Goal: Information Seeking & Learning: Check status

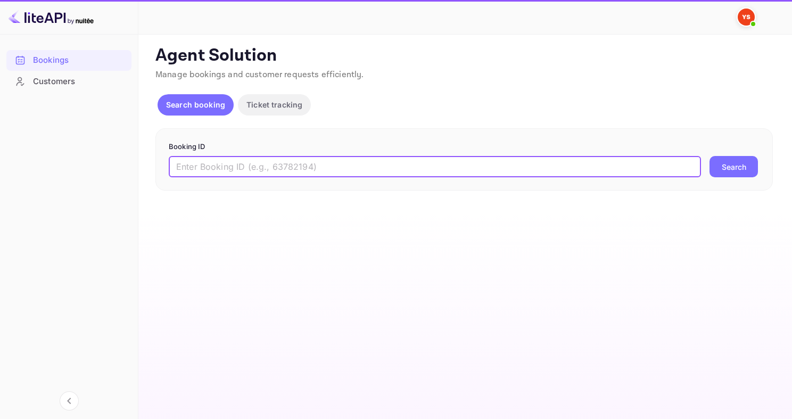
click at [255, 175] on input "text" at bounding box center [435, 166] width 532 height 21
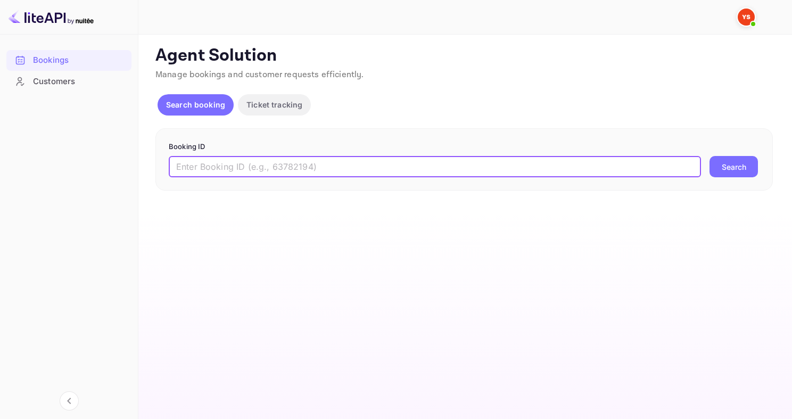
paste input "9831280"
type input "9831280"
click at [709, 156] on button "Search" at bounding box center [733, 166] width 48 height 21
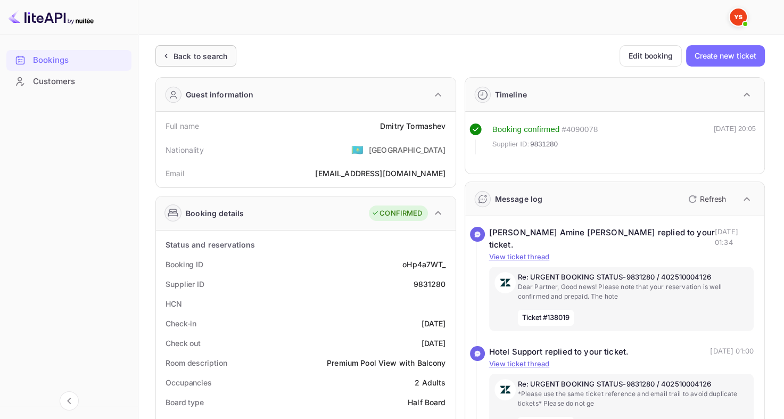
click at [171, 49] on div "Back to search" at bounding box center [195, 55] width 81 height 21
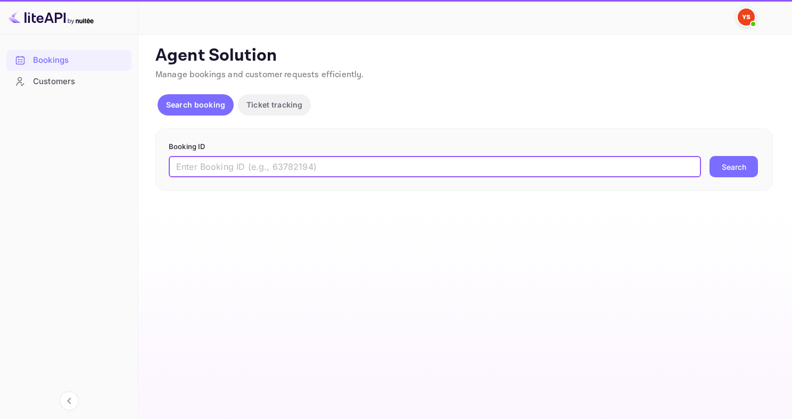
click at [299, 170] on input "text" at bounding box center [435, 166] width 532 height 21
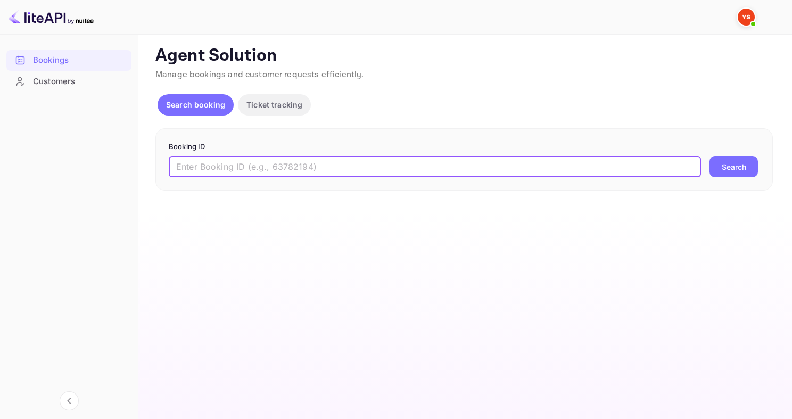
paste input "9749403"
type input "9749403"
click at [709, 156] on button "Search" at bounding box center [733, 166] width 48 height 21
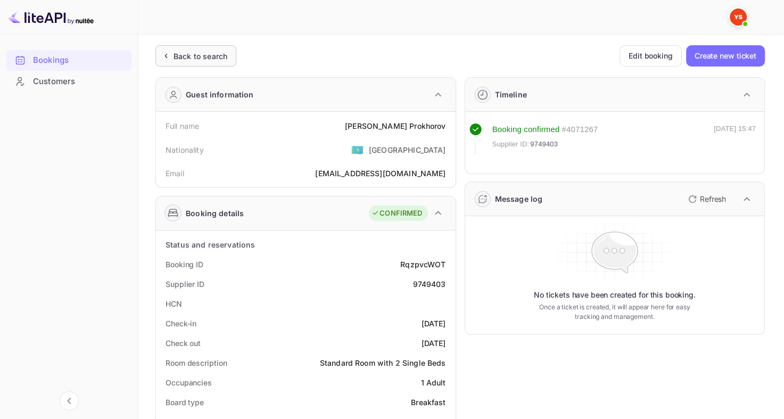
click at [218, 60] on div "Back to search" at bounding box center [200, 56] width 54 height 11
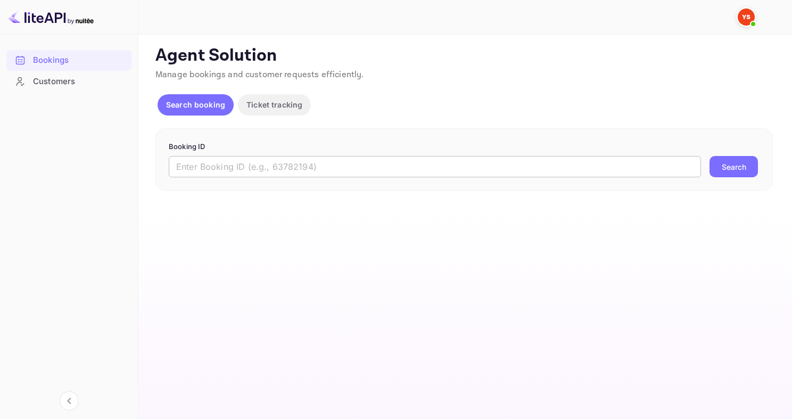
click at [236, 163] on input "text" at bounding box center [435, 166] width 532 height 21
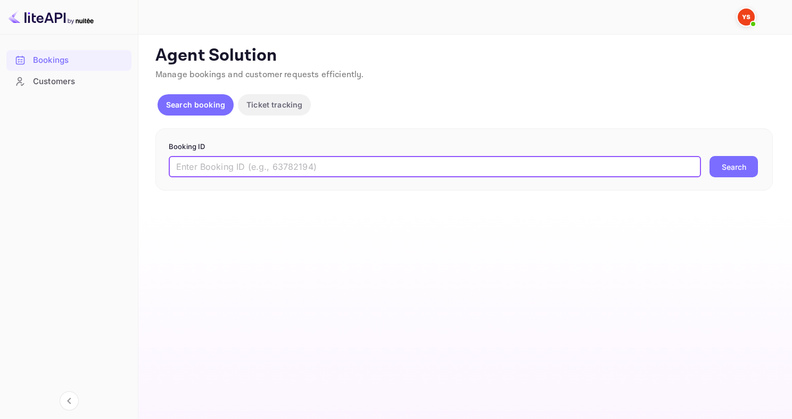
paste input "9753097"
type input "9753097"
click at [709, 156] on button "Search" at bounding box center [733, 166] width 48 height 21
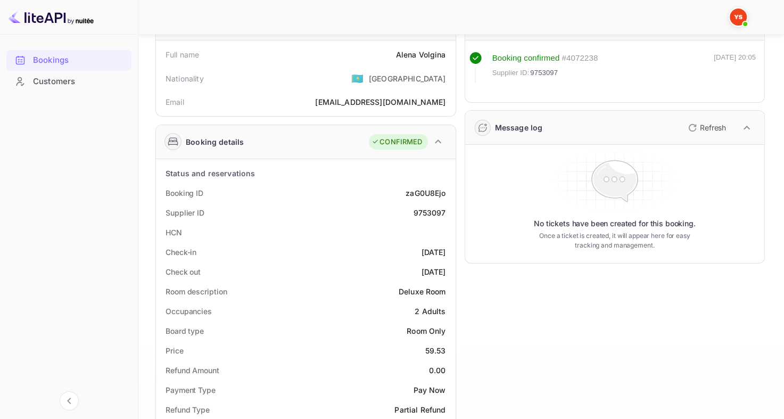
scroll to position [53, 0]
